Goal: Find specific page/section: Find specific page/section

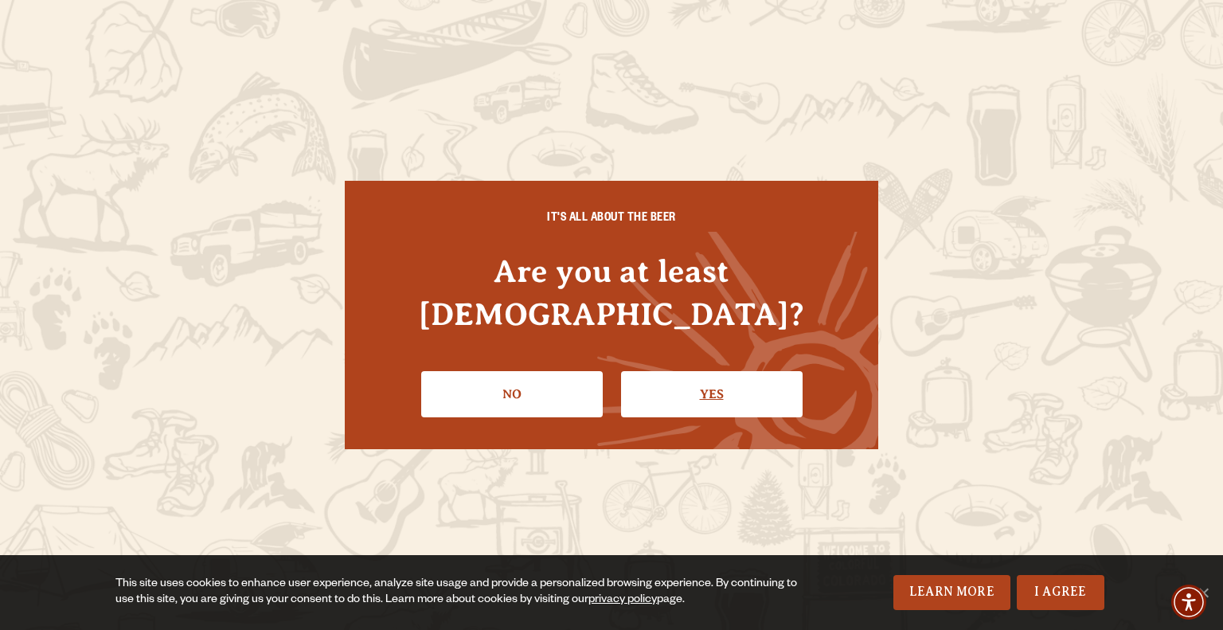
click at [678, 390] on link "Yes" at bounding box center [711, 394] width 181 height 46
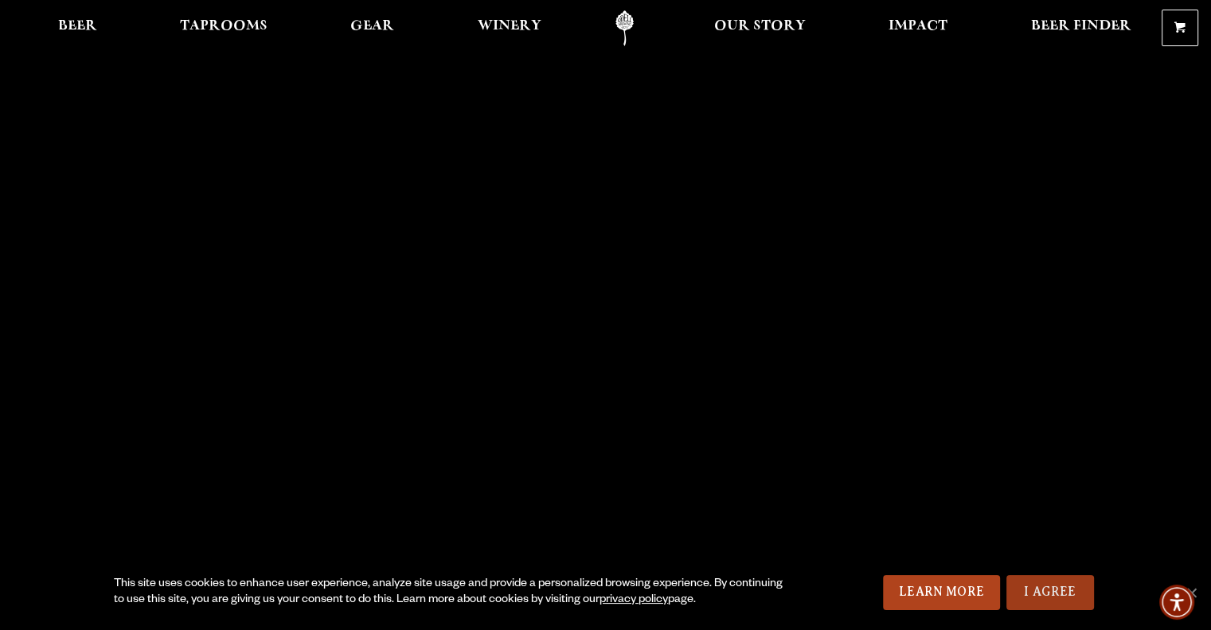
click at [1057, 588] on link "I Agree" at bounding box center [1050, 592] width 88 height 35
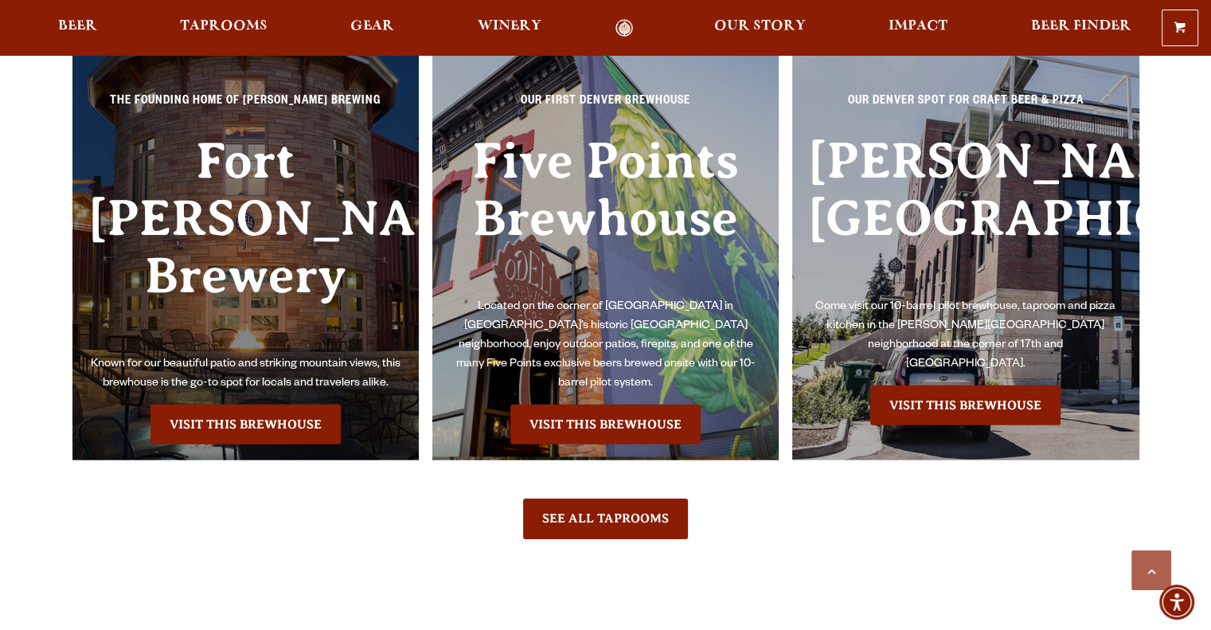
scroll to position [3582, 0]
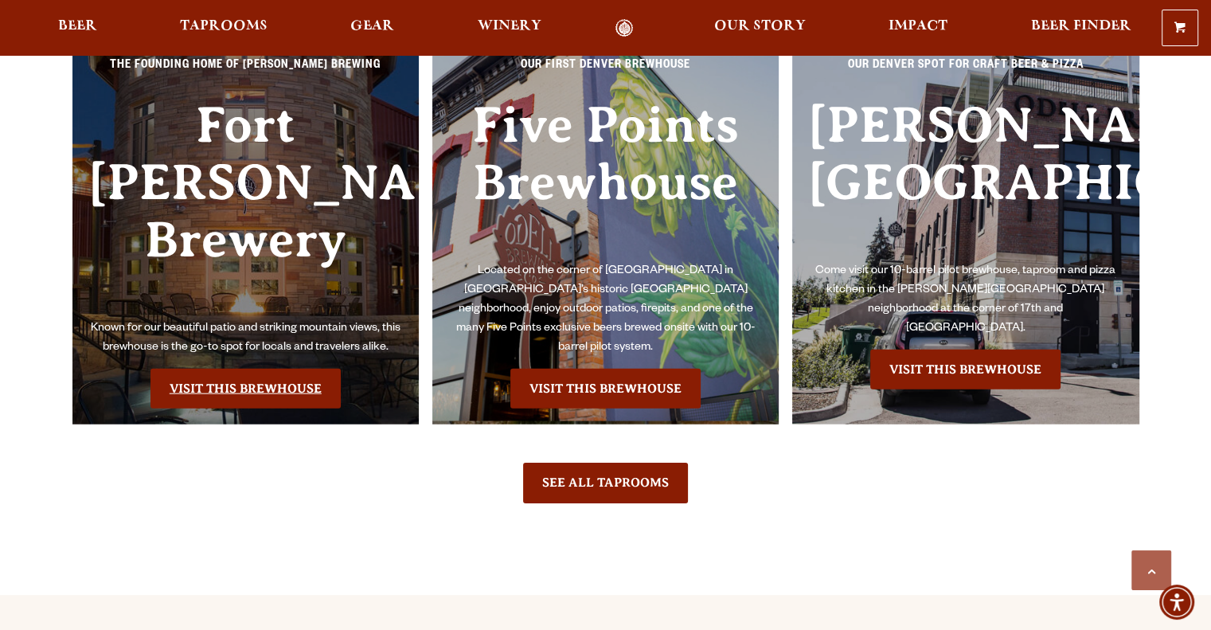
click at [268, 369] on link "Visit this Brewhouse" at bounding box center [245, 389] width 190 height 40
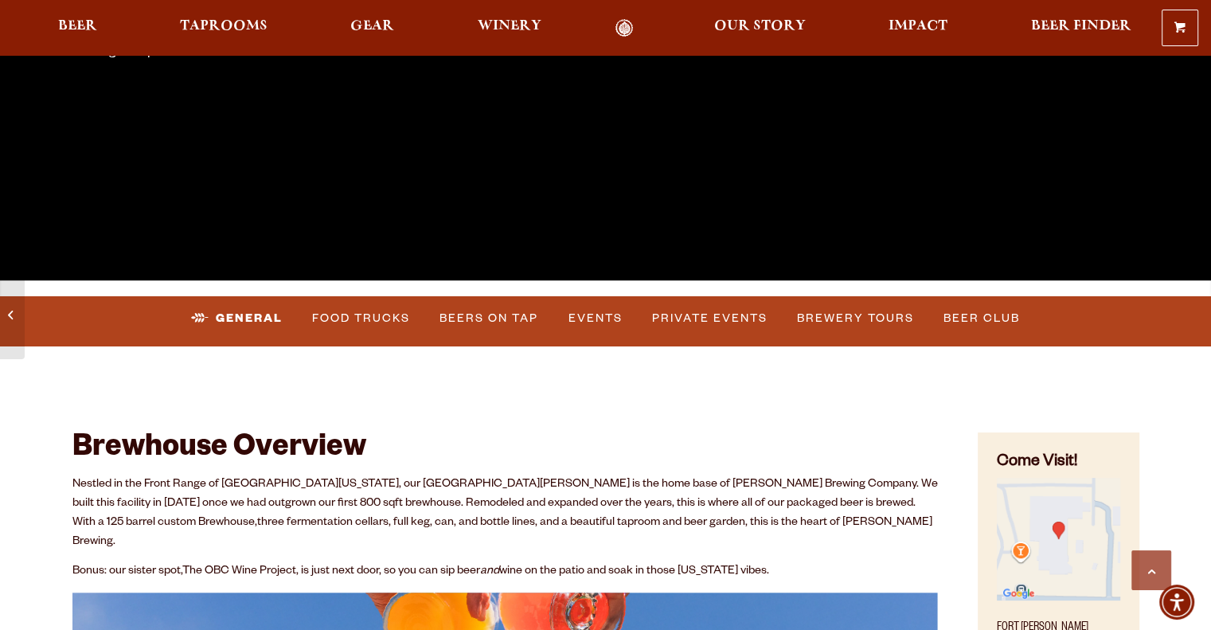
scroll to position [478, 0]
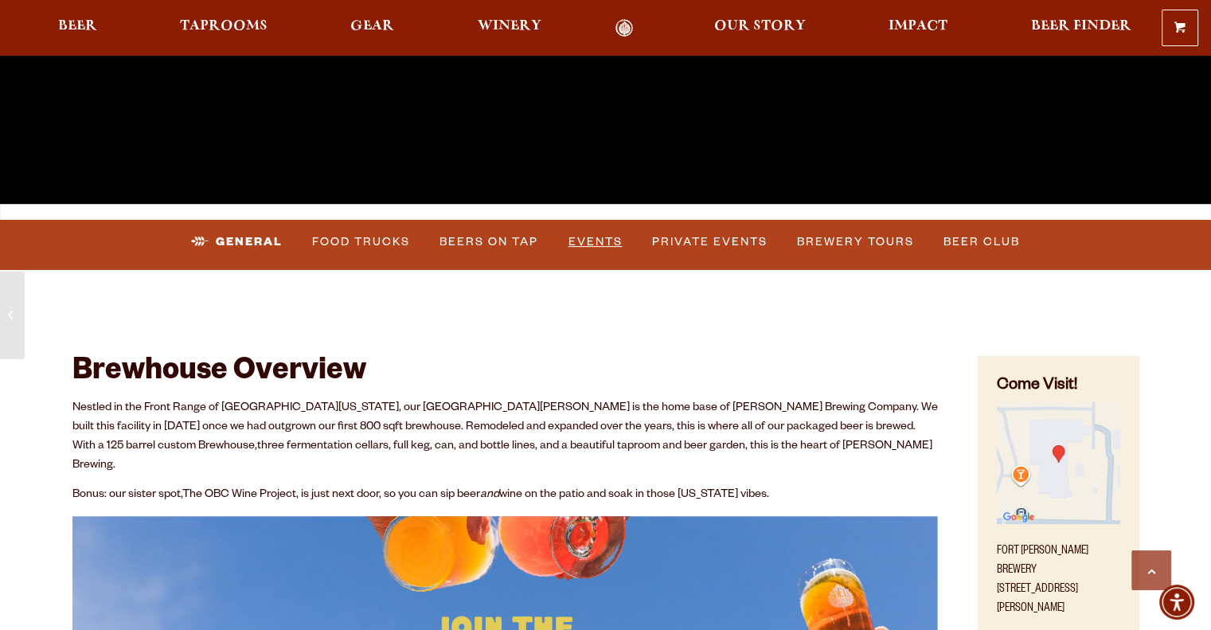
click at [589, 239] on link "Events" at bounding box center [595, 242] width 67 height 37
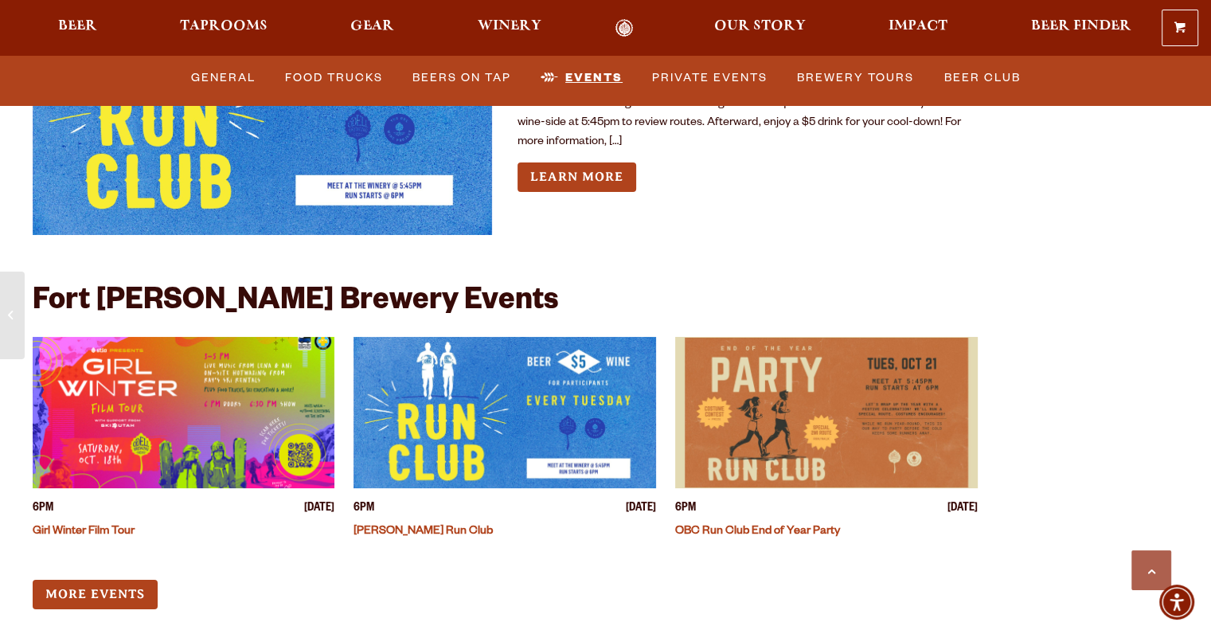
scroll to position [6137, 0]
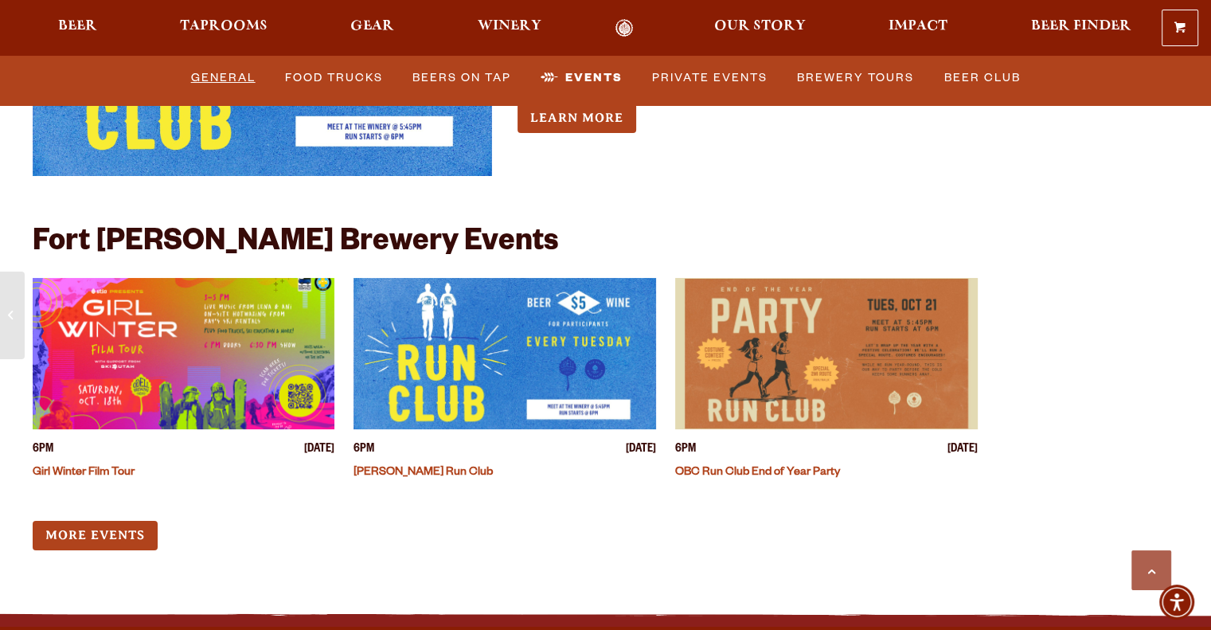
click at [208, 78] on link "General" at bounding box center [223, 78] width 77 height 37
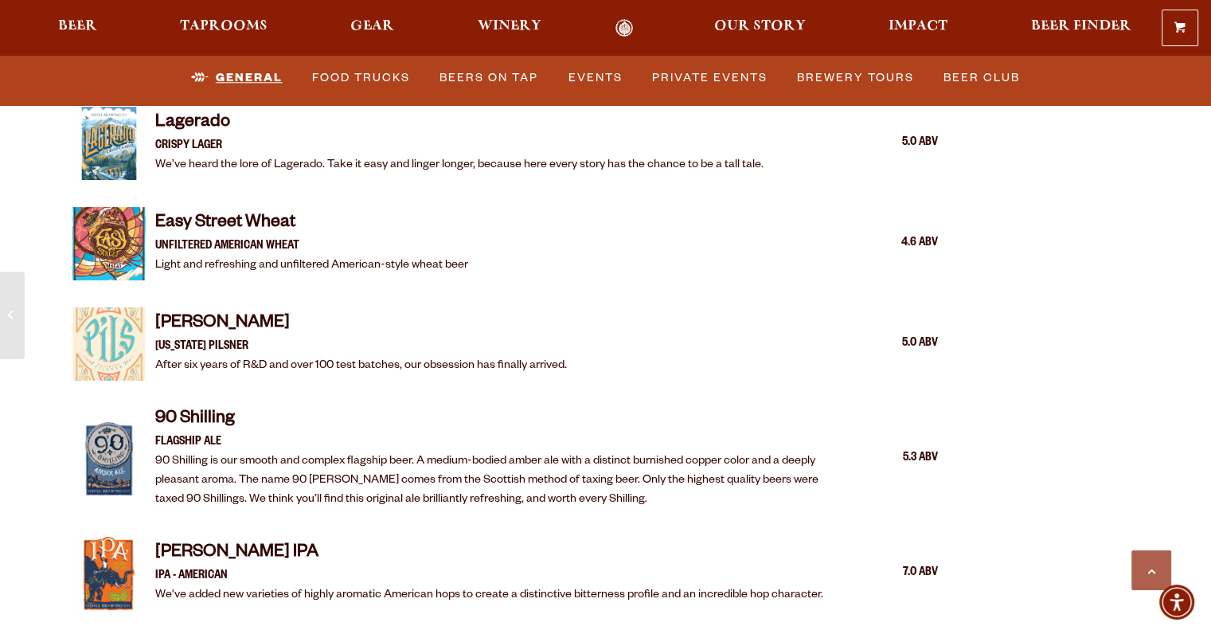
scroll to position [1648, 0]
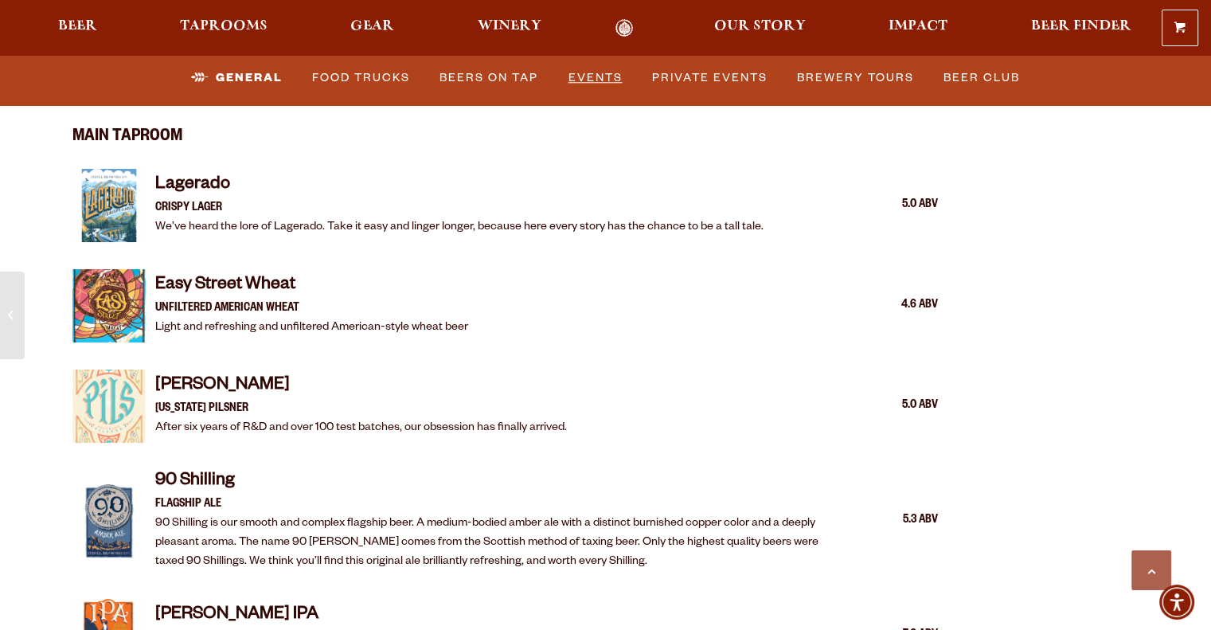
click at [586, 72] on link "Events" at bounding box center [595, 78] width 67 height 37
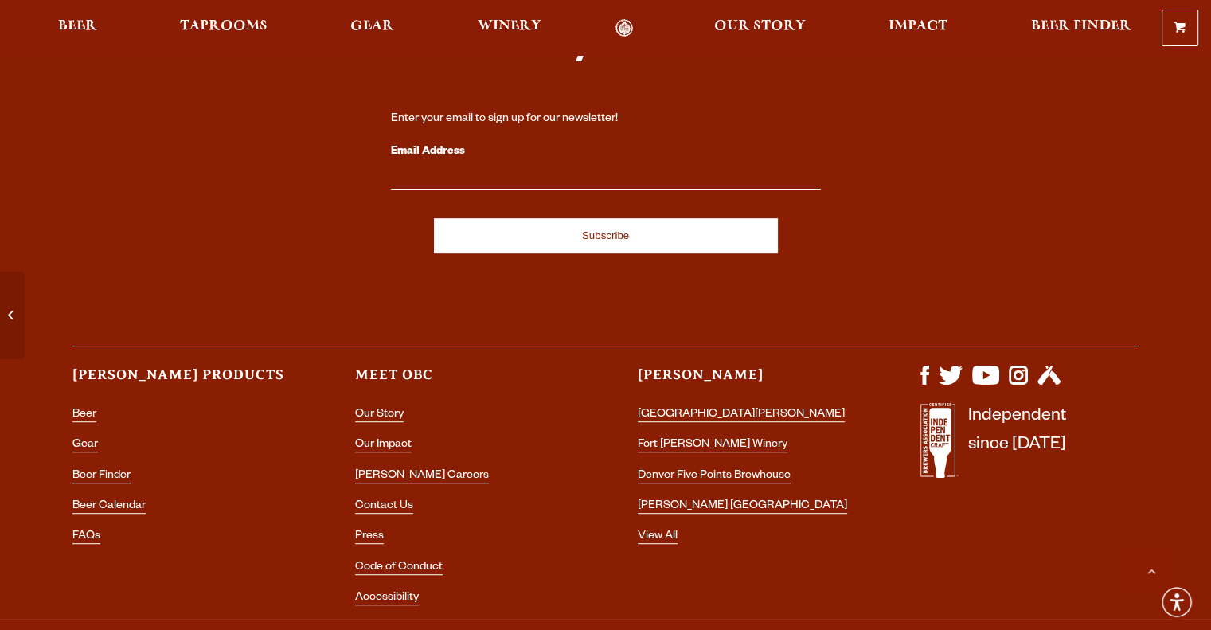
scroll to position [6829, 0]
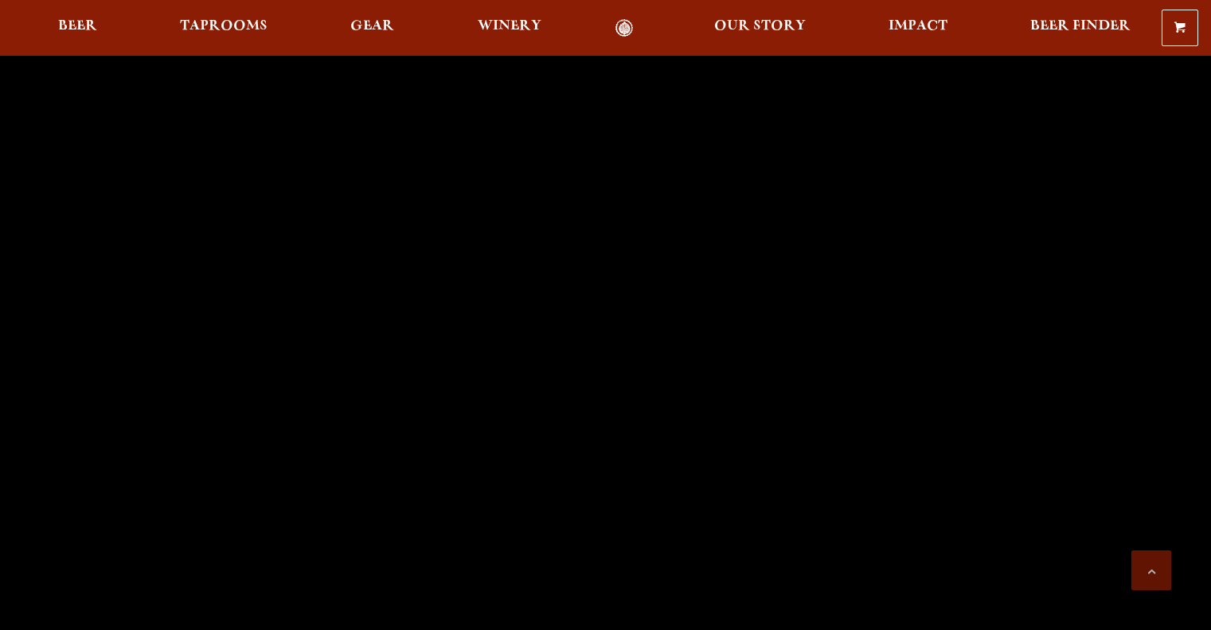
scroll to position [3582, 0]
